Goal: Information Seeking & Learning: Learn about a topic

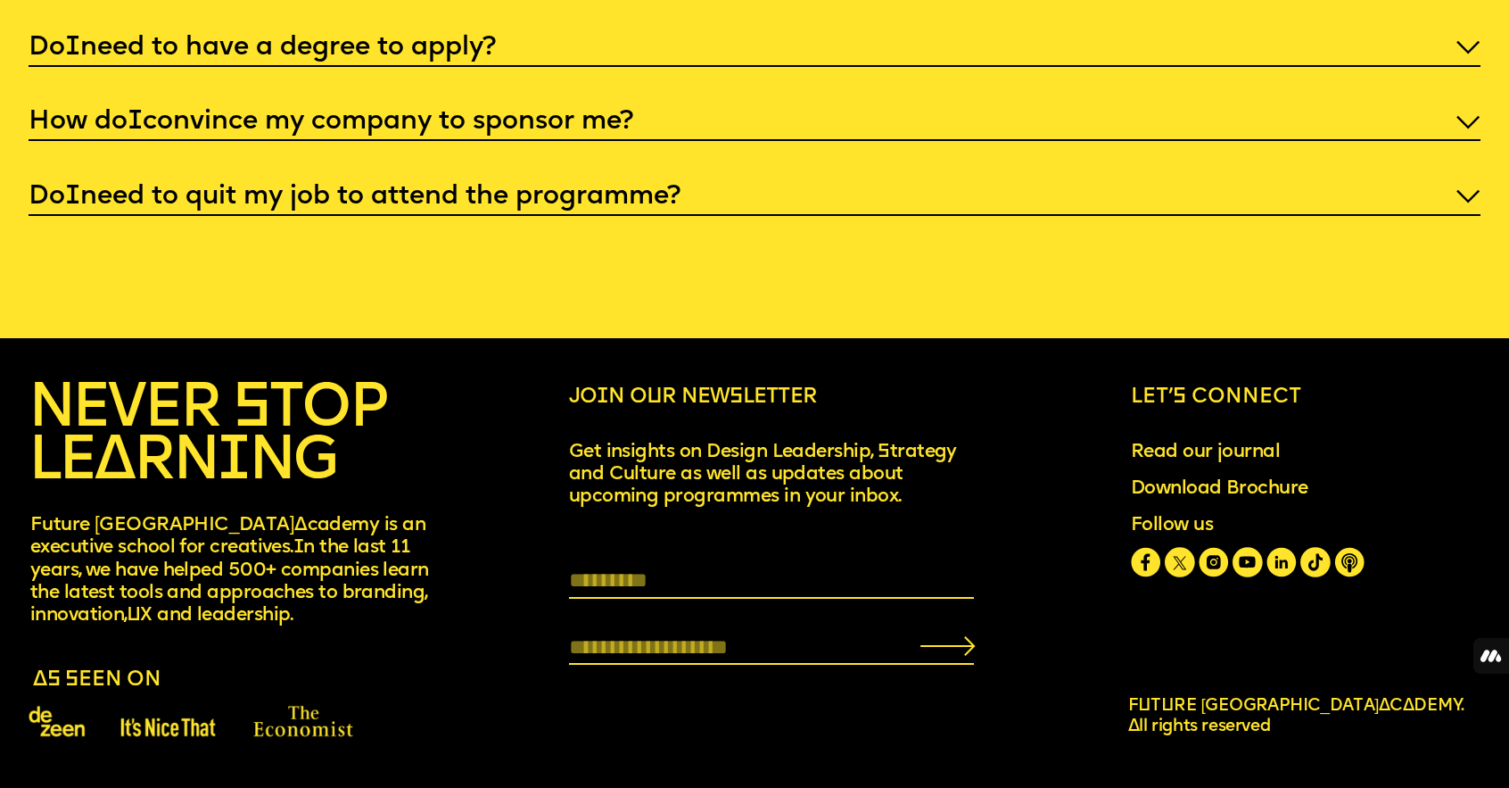
scroll to position [7604, 0]
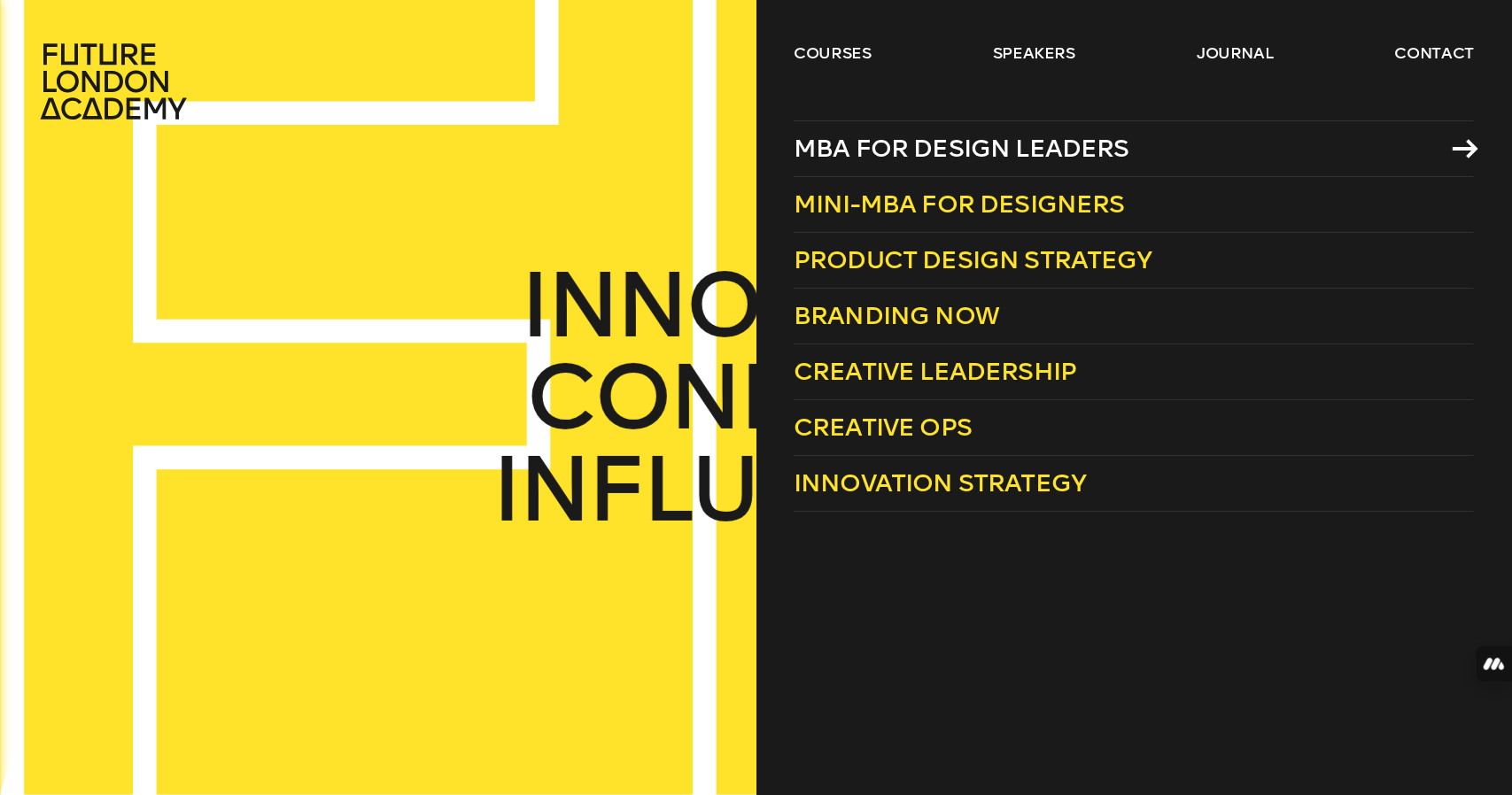
click at [888, 134] on span "MBA for Design Leaders" at bounding box center [961, 148] width 336 height 29
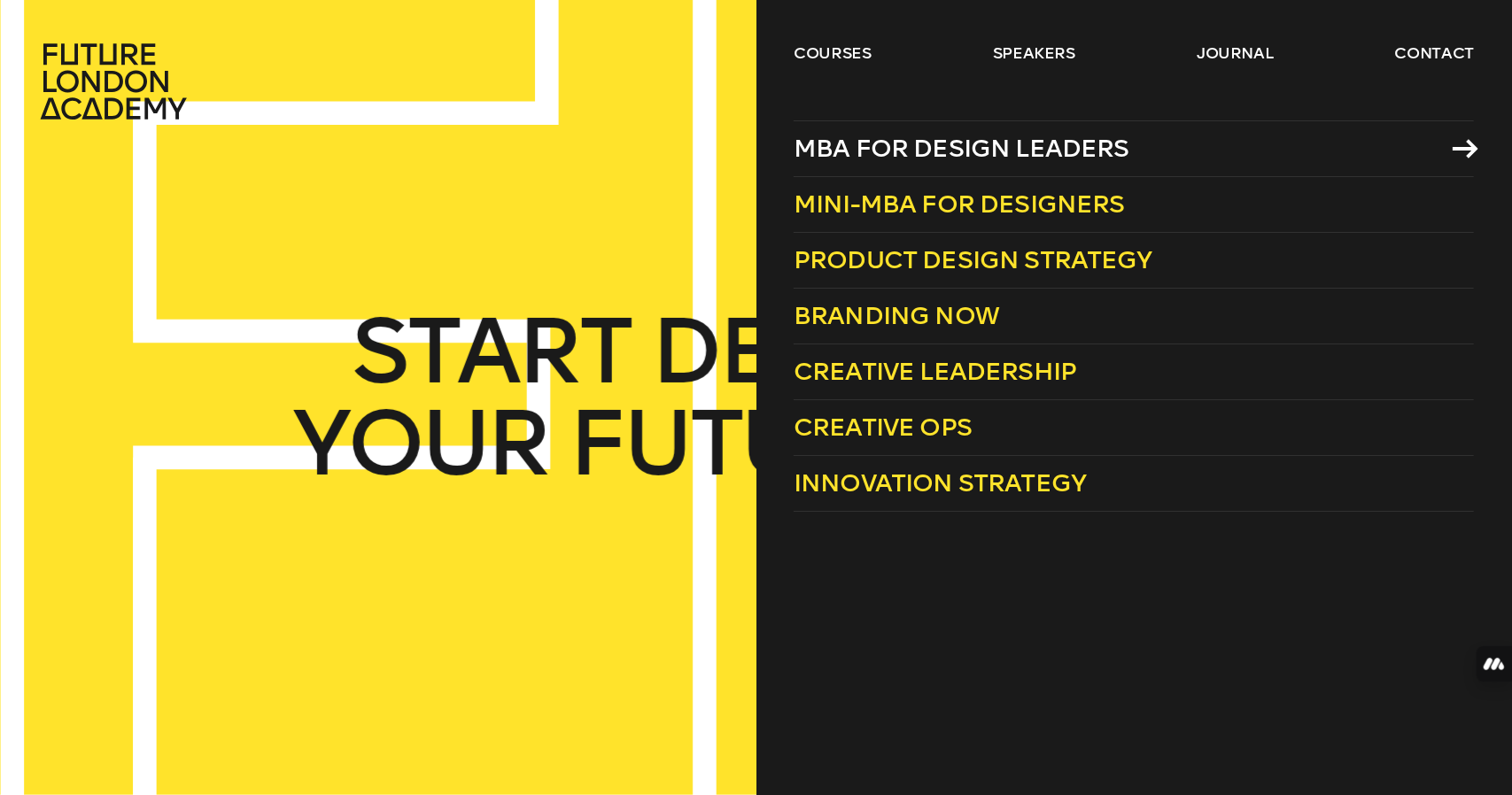
click at [935, 139] on span "MBA for Design Leaders" at bounding box center [961, 148] width 336 height 29
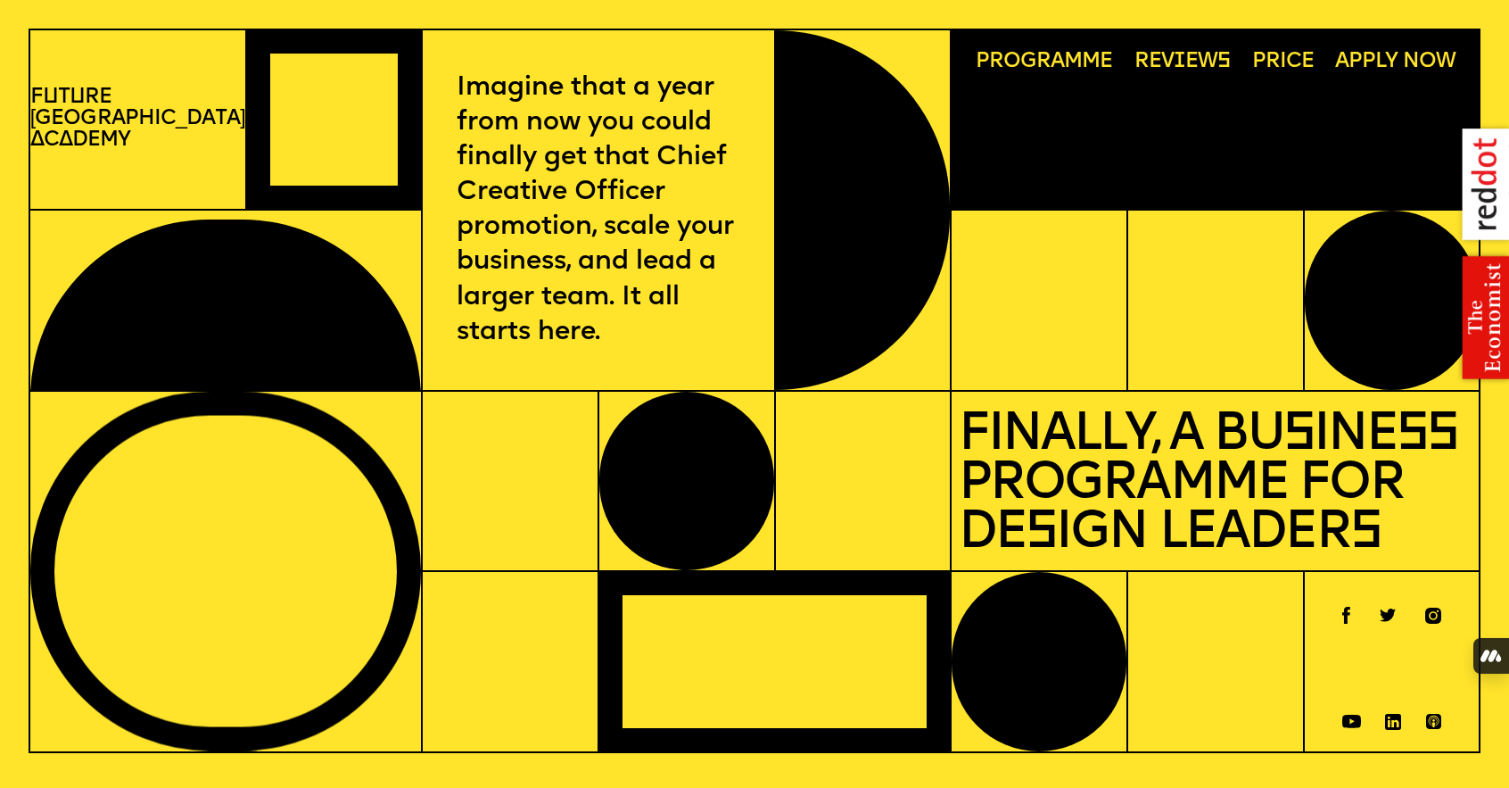
drag, startPoint x: 872, startPoint y: 259, endPoint x: 737, endPoint y: 260, distance: 135.6
click at [737, 260] on div "Imagine that a year from now you could finally get that Chief Creative Officer …" at bounding box center [598, 209] width 352 height 361
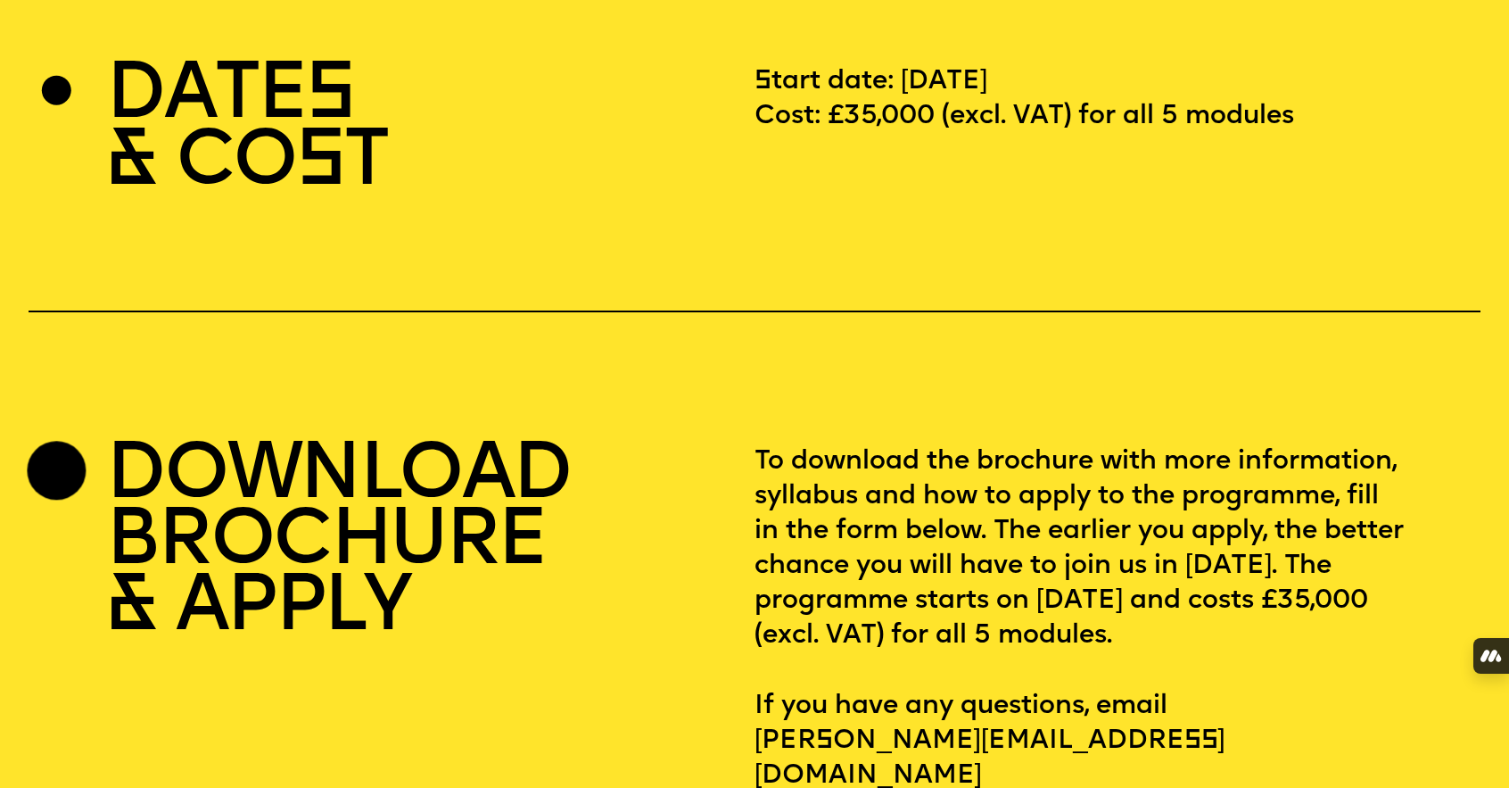
scroll to position [5519, 0]
click at [968, 280] on section "DATES & COST Start date: July 13th, 2025 Cost: £35,000 (excl. VAT) for all 5 mo…" at bounding box center [755, 158] width 1453 height 308
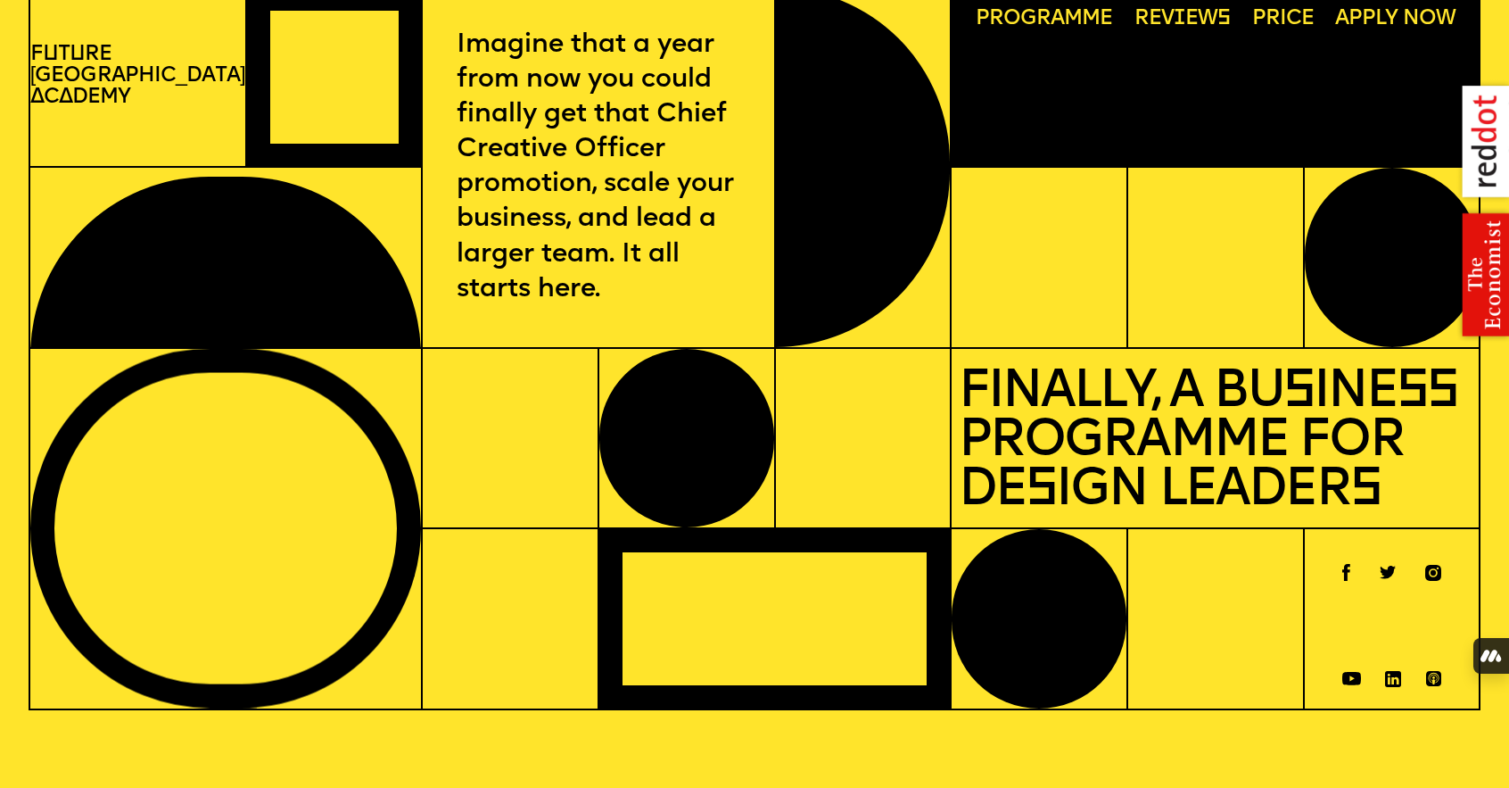
scroll to position [0, 0]
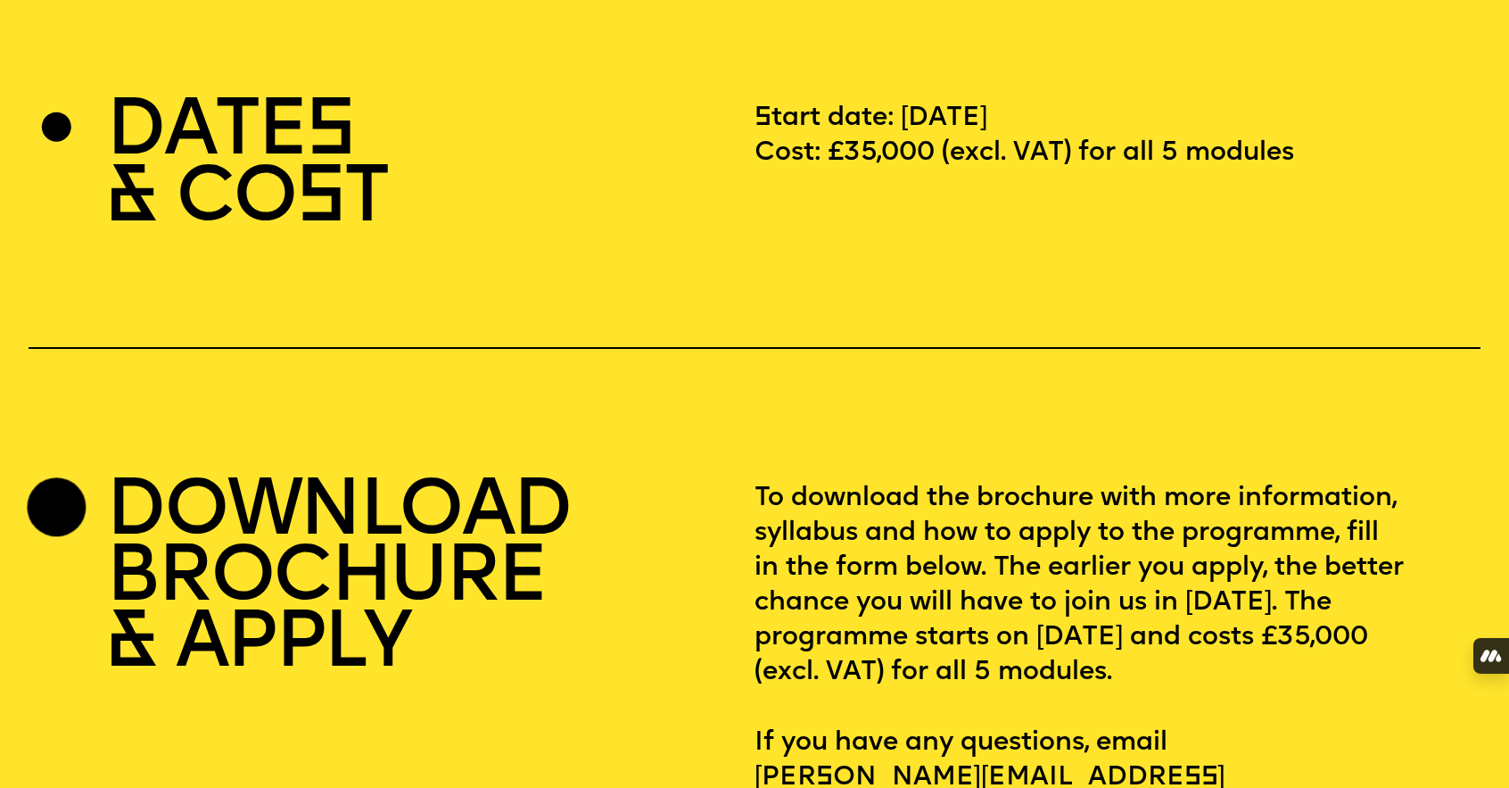
scroll to position [5481, 0]
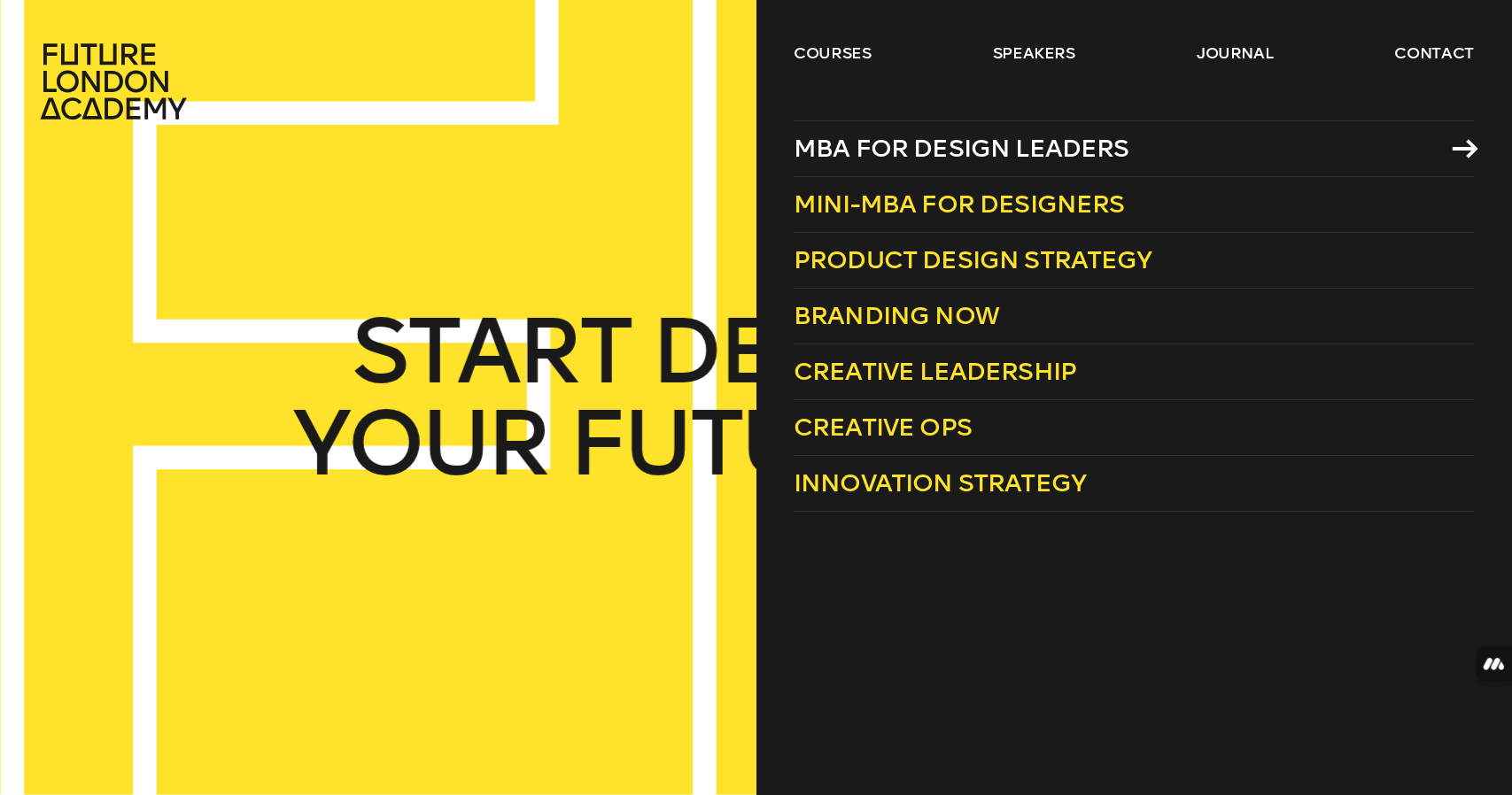
click at [1058, 129] on link "MBA for Design Leaders" at bounding box center [1133, 148] width 680 height 57
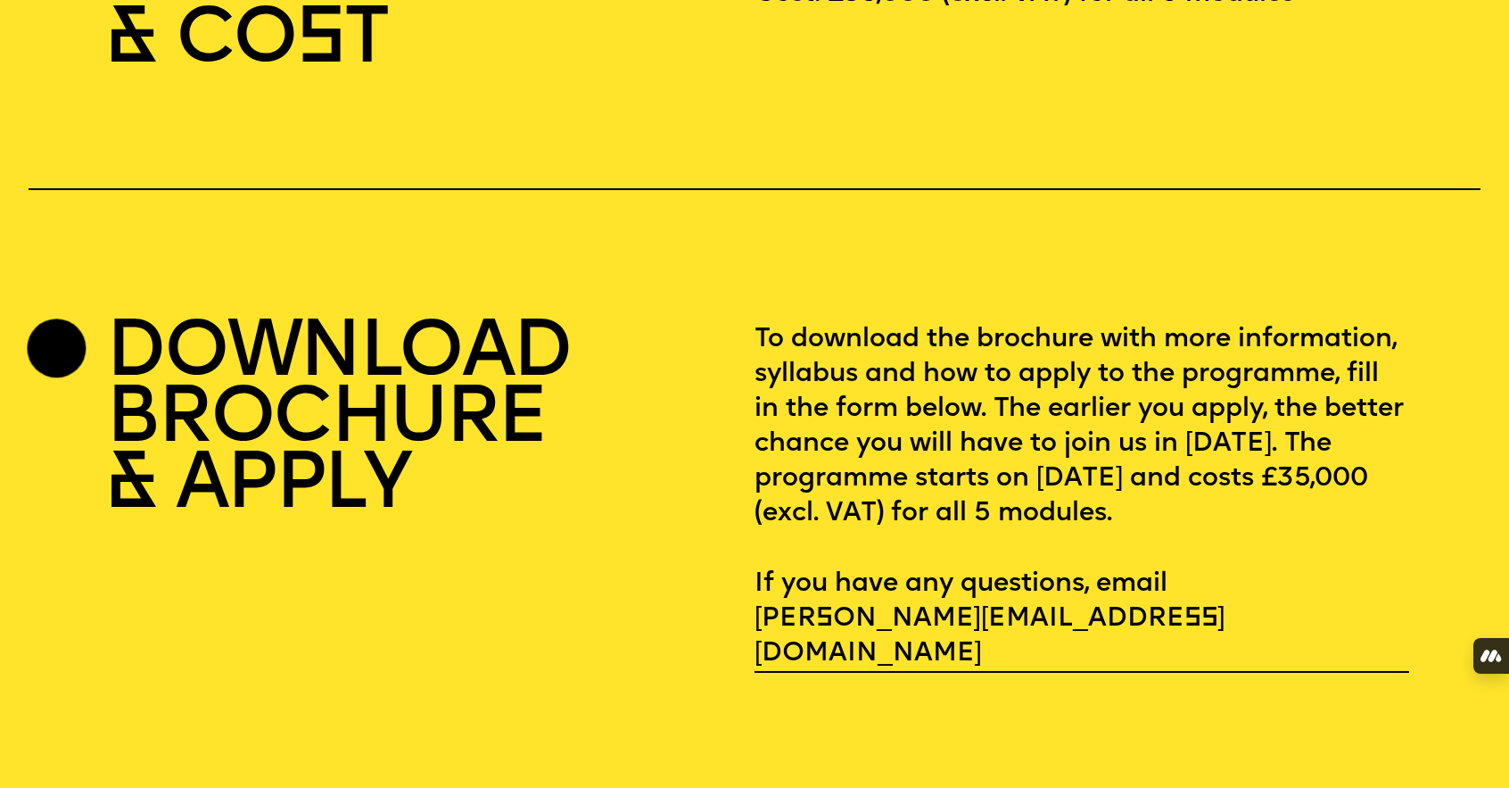
scroll to position [5660, 0]
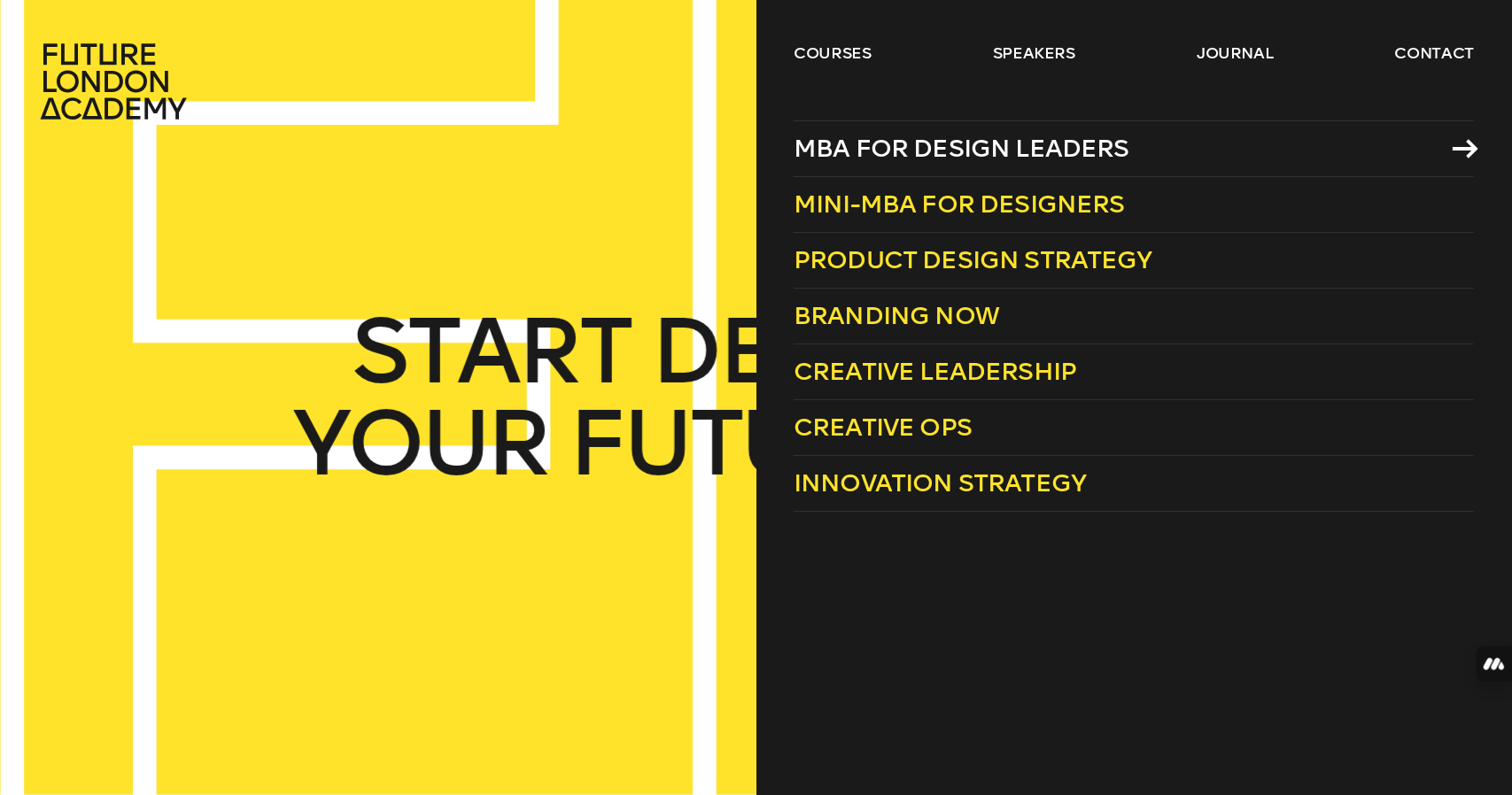
click at [956, 125] on link "MBA for Design Leaders" at bounding box center [1133, 148] width 680 height 57
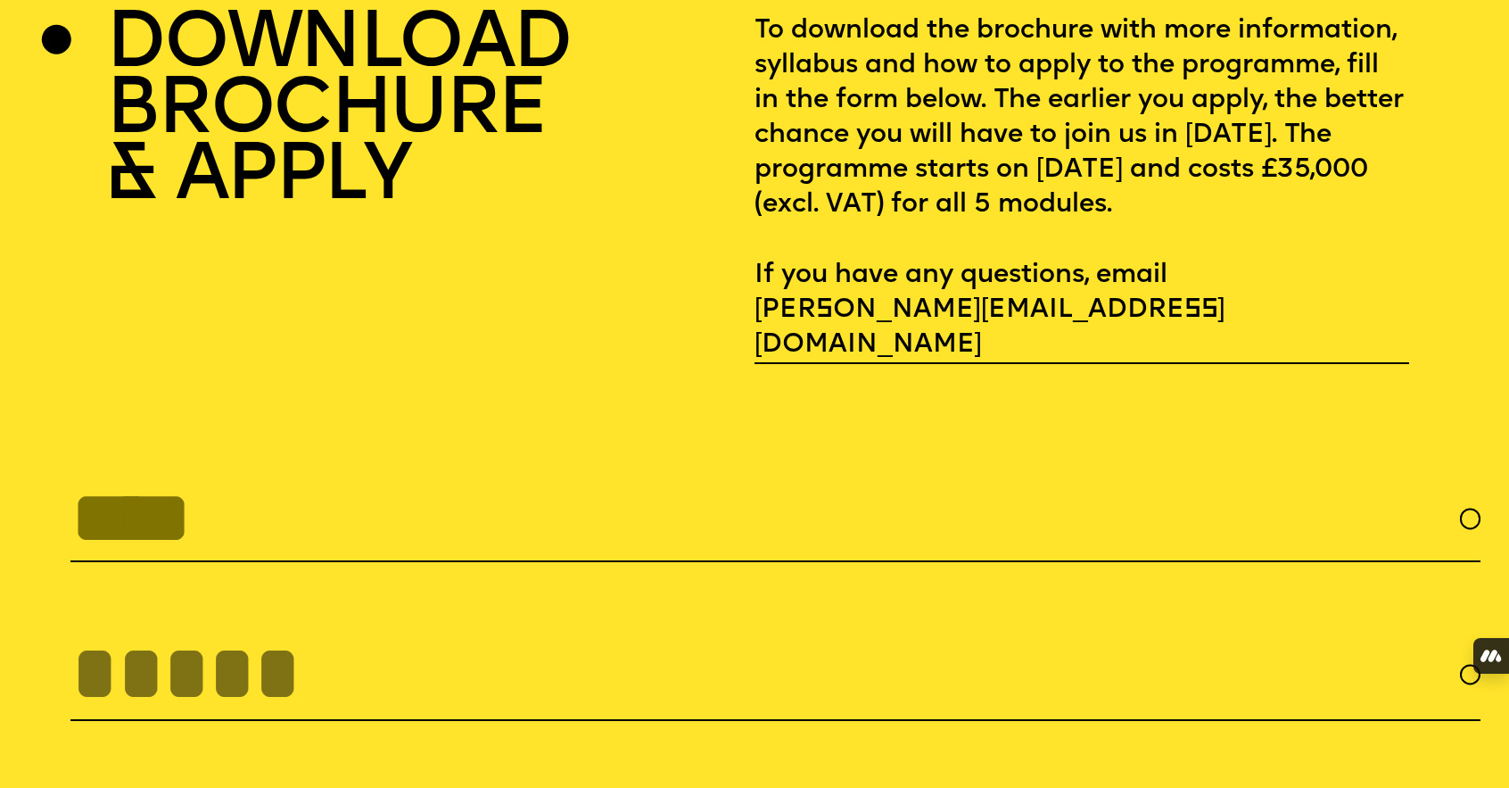
scroll to position [5979, 0]
